Goal: Task Accomplishment & Management: Manage account settings

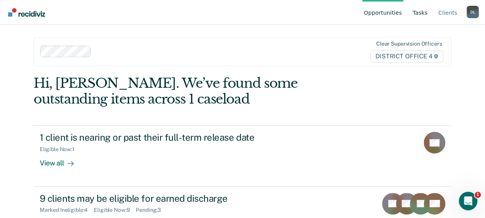
click at [420, 12] on link "Tasks" at bounding box center [420, 12] width 18 height 25
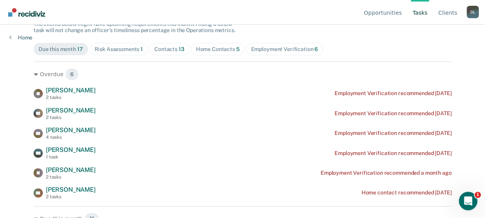
scroll to position [77, 0]
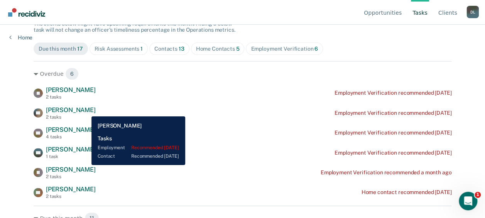
click at [86, 110] on span "[PERSON_NAME]" at bounding box center [71, 109] width 50 height 7
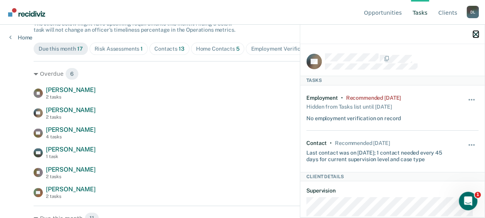
click at [476, 36] on icon "button" at bounding box center [475, 34] width 5 height 5
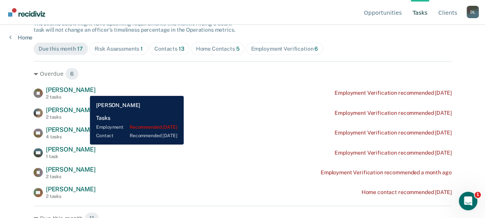
click at [82, 90] on span "[PERSON_NAME]" at bounding box center [71, 89] width 50 height 7
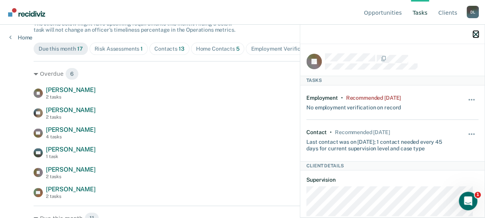
click at [476, 33] on icon "button" at bounding box center [475, 34] width 5 height 5
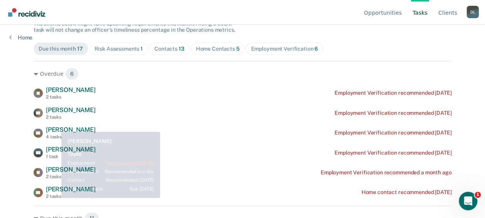
click at [55, 127] on span "[PERSON_NAME]" at bounding box center [71, 129] width 50 height 7
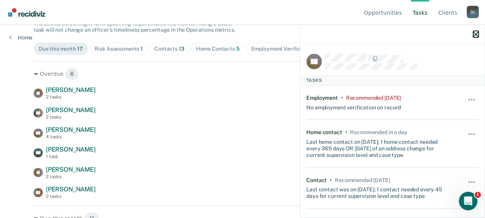
click at [476, 35] on icon "button" at bounding box center [475, 34] width 5 height 5
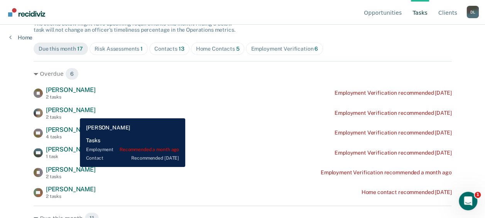
click at [74, 167] on span "[PERSON_NAME]" at bounding box center [71, 169] width 50 height 7
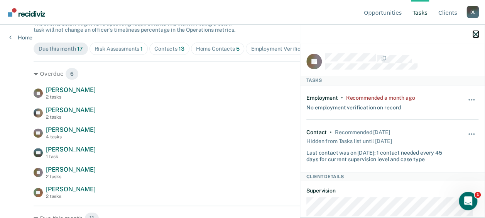
click at [476, 33] on icon "button" at bounding box center [475, 34] width 5 height 5
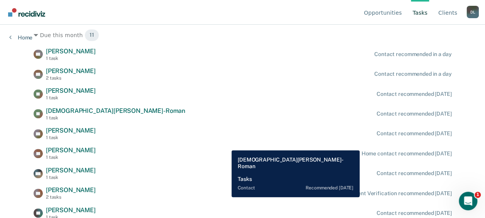
scroll to position [260, 0]
